Goal: Information Seeking & Learning: Find specific fact

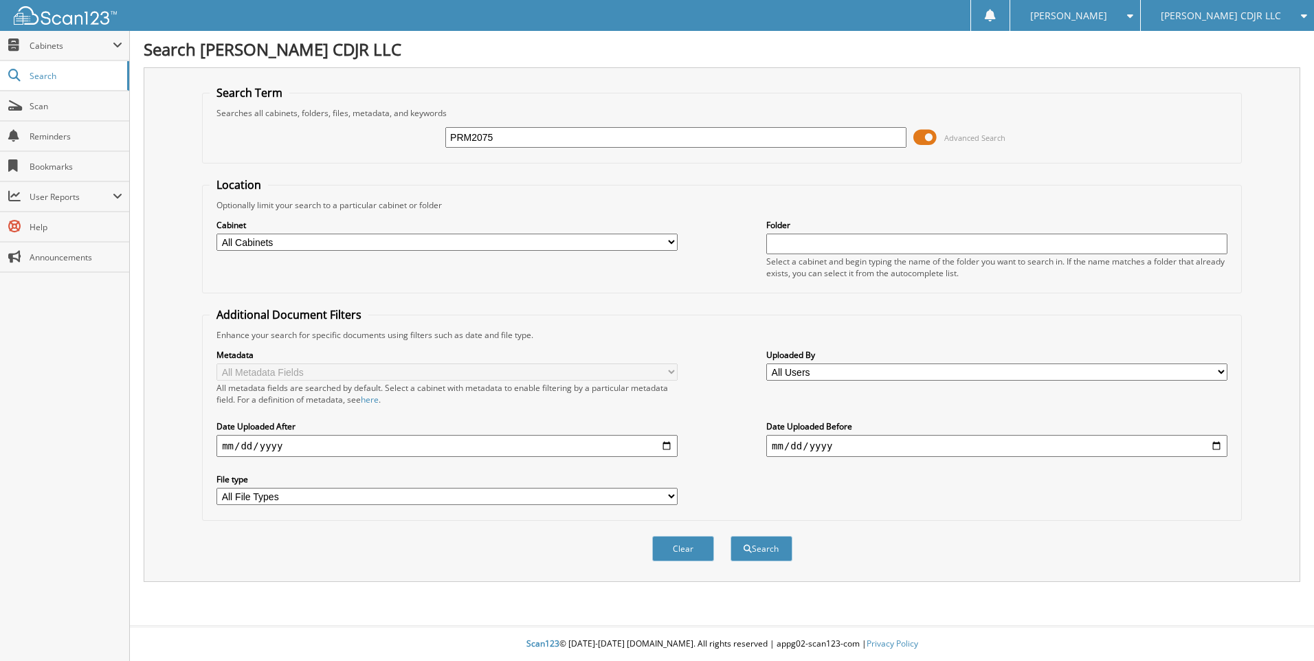
type input "PRM2075"
click at [731, 536] on button "Search" at bounding box center [762, 548] width 62 height 25
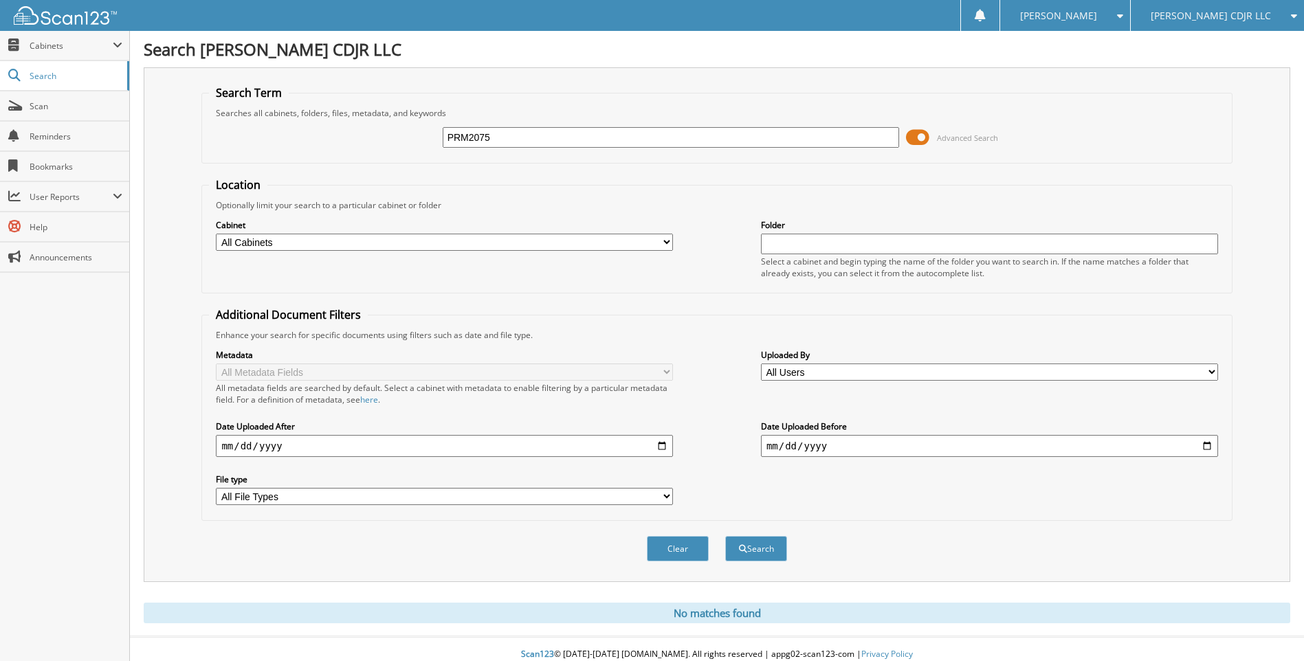
drag, startPoint x: 516, startPoint y: 142, endPoint x: 349, endPoint y: 118, distance: 168.7
click at [349, 118] on fieldset "Search Term Searches all cabinets, folders, files, metadata, and keywords PRM20…" at bounding box center [716, 124] width 1031 height 78
type input "C"
type input "PCD2075"
click at [725, 536] on button "Search" at bounding box center [756, 548] width 62 height 25
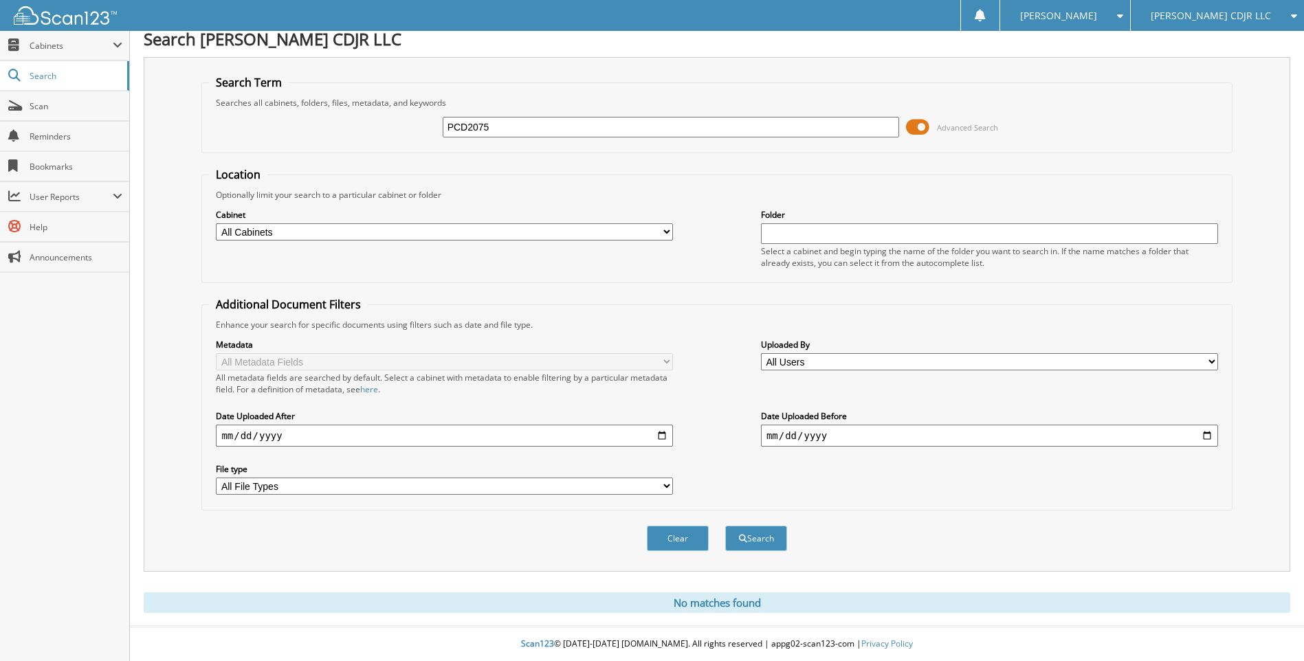
scroll to position [11, 0]
